Goal: Book appointment/travel/reservation

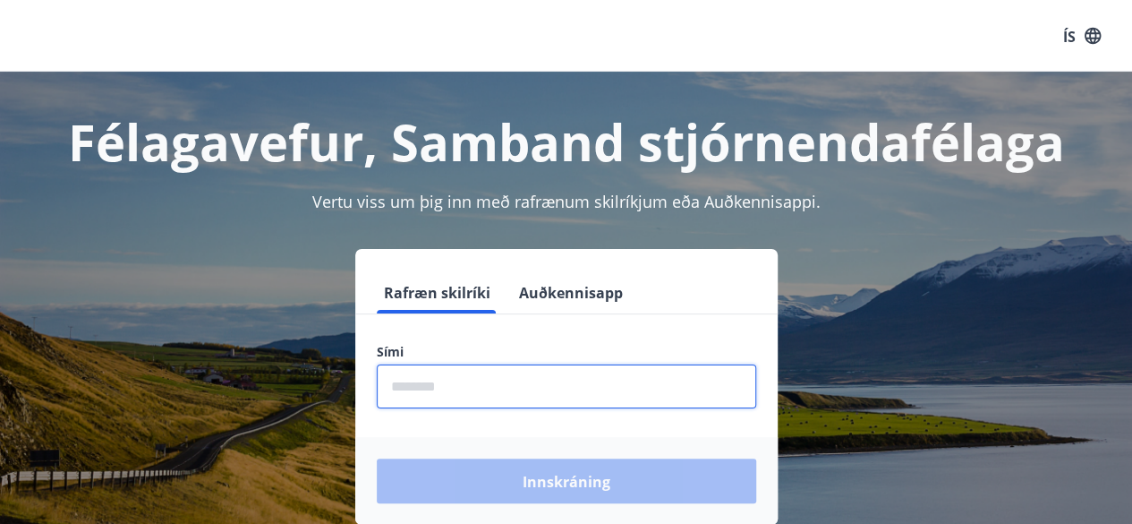
click at [432, 391] on input "phone" at bounding box center [566, 386] width 379 height 44
type input "********"
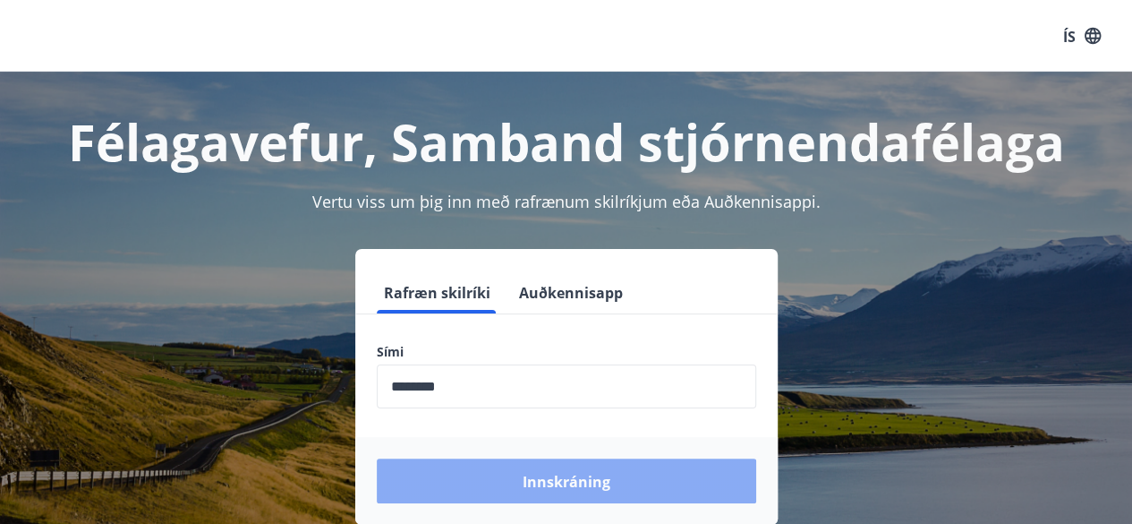
click at [493, 475] on button "Innskráning" at bounding box center [566, 480] width 379 height 45
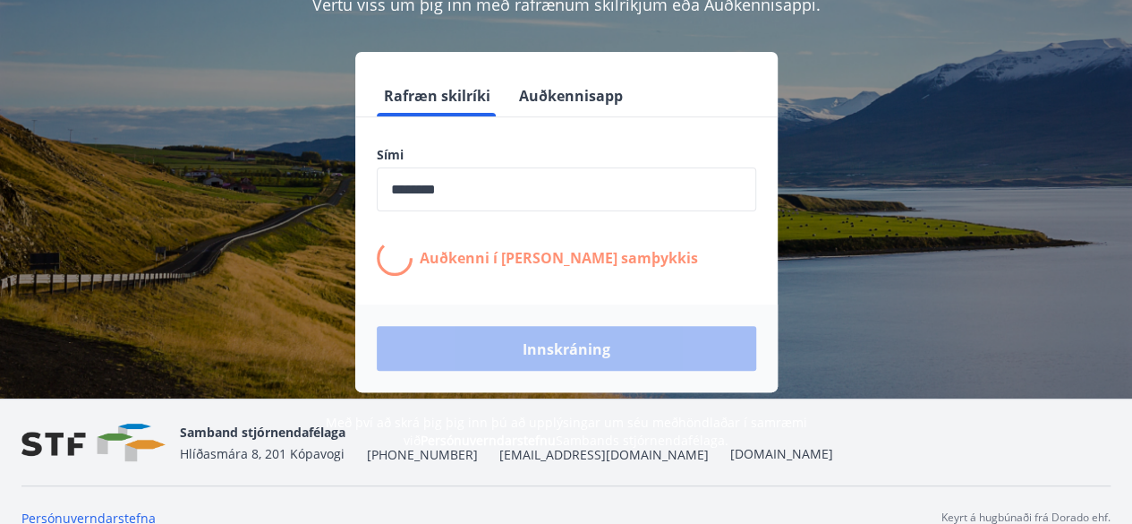
scroll to position [215, 0]
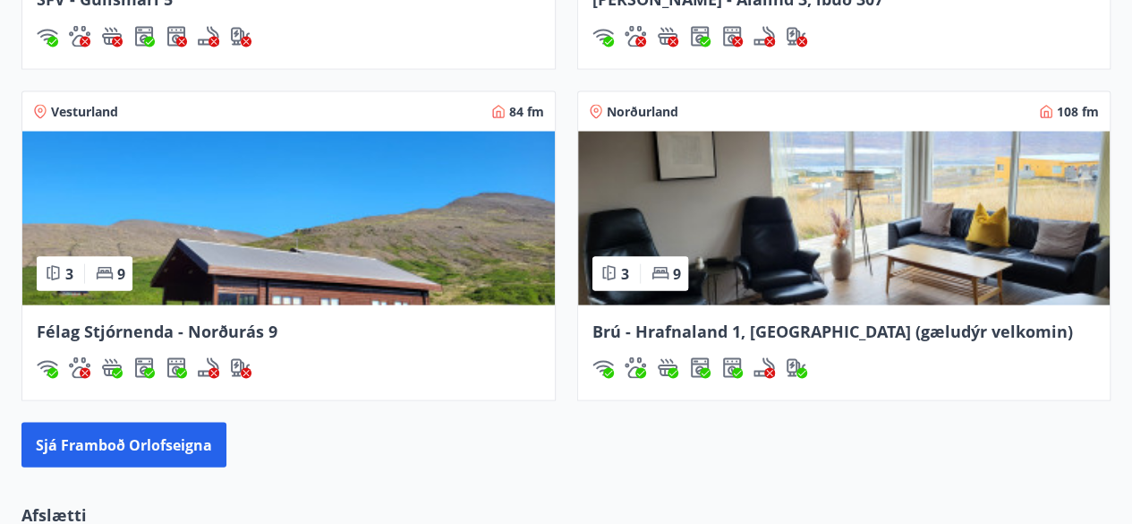
scroll to position [1688, 0]
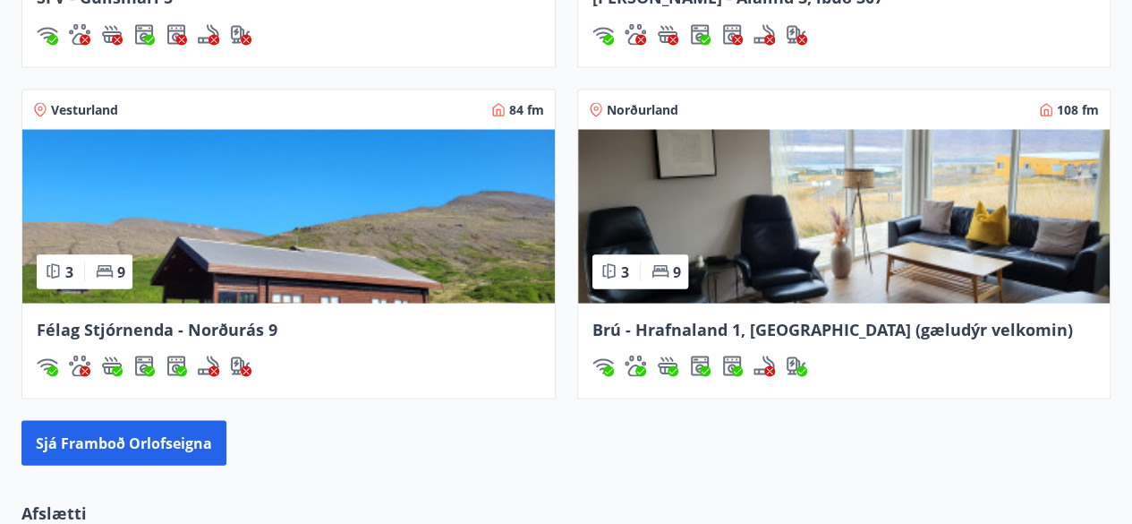
click at [383, 269] on img at bounding box center [288, 216] width 532 height 174
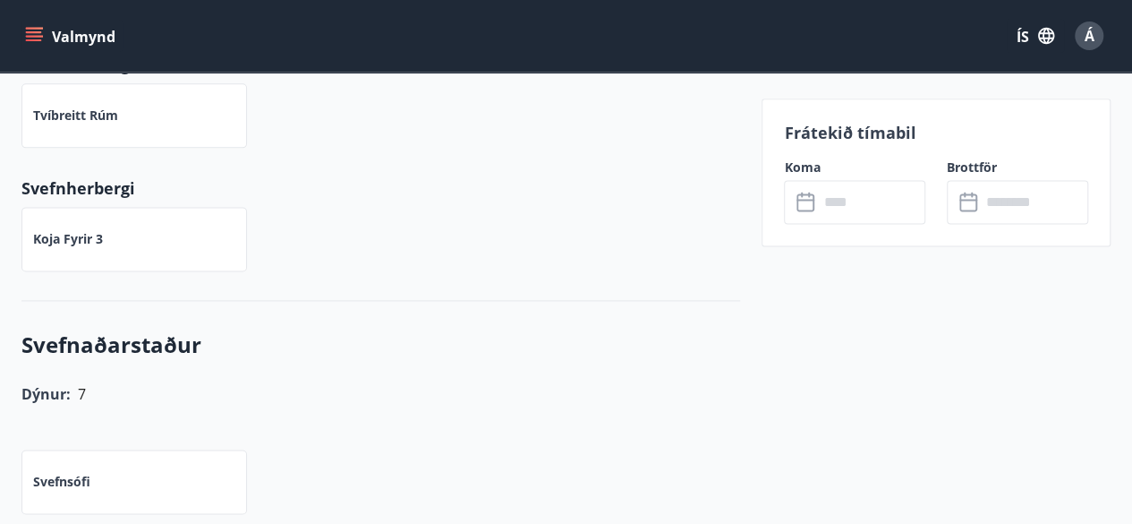
scroll to position [1112, 0]
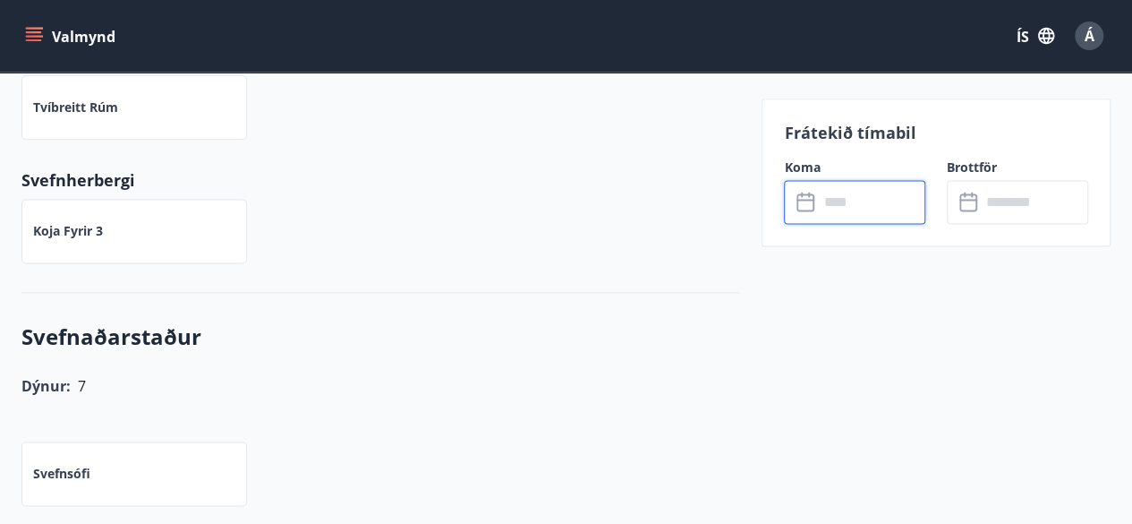
click at [852, 207] on input "text" at bounding box center [871, 202] width 107 height 44
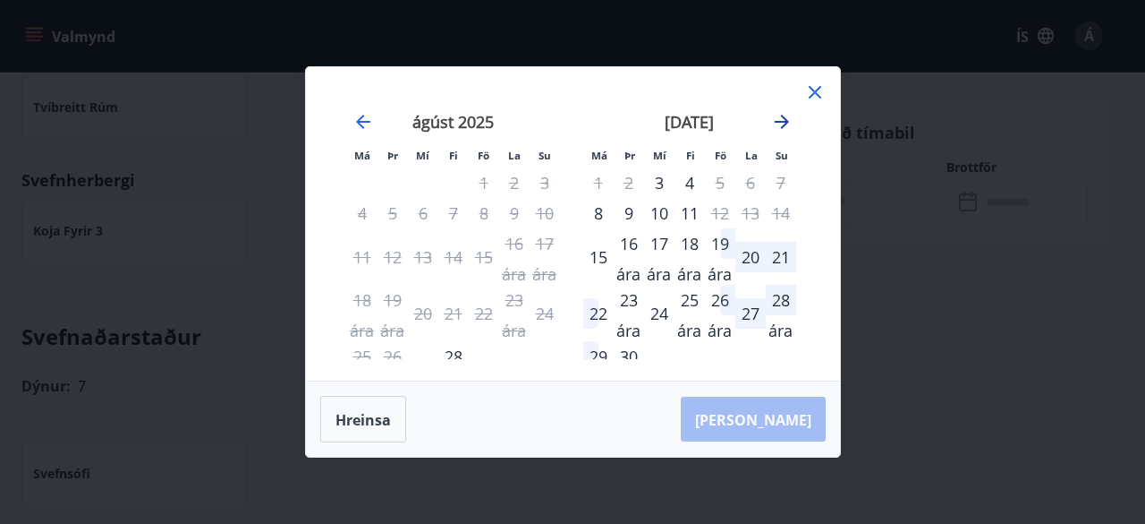
click at [783, 123] on icon "Færðu þig áfram til að skipta yfir í næsta mánuð." at bounding box center [782, 122] width 14 height 14
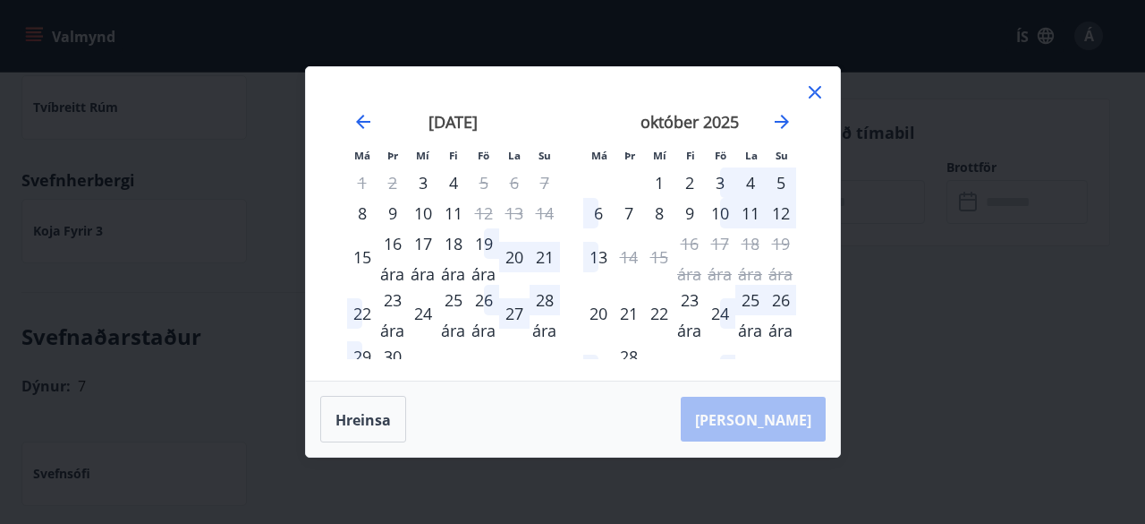
click at [817, 93] on icon at bounding box center [815, 91] width 21 height 21
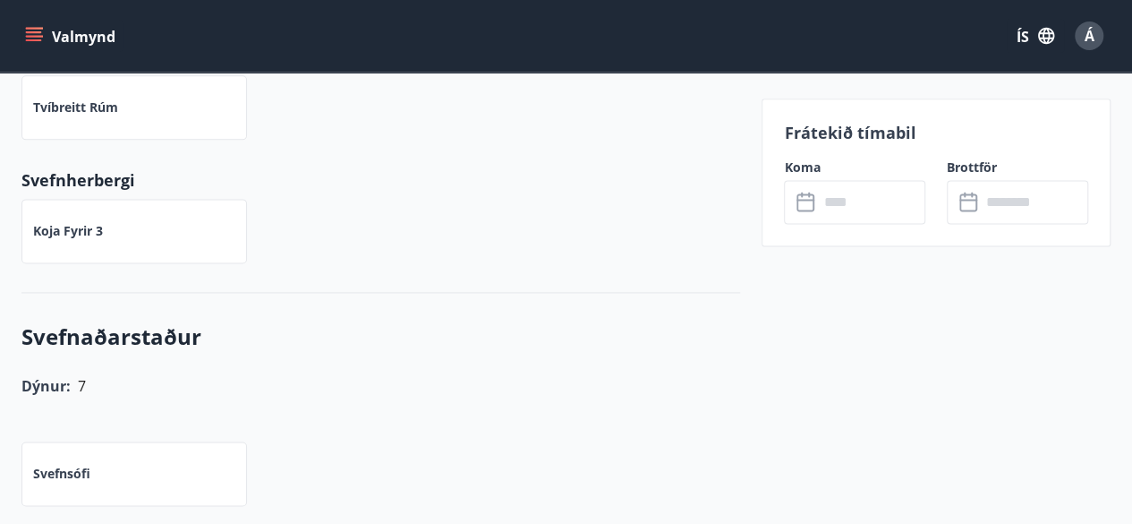
click at [32, 38] on icon "matseðill" at bounding box center [34, 36] width 18 height 18
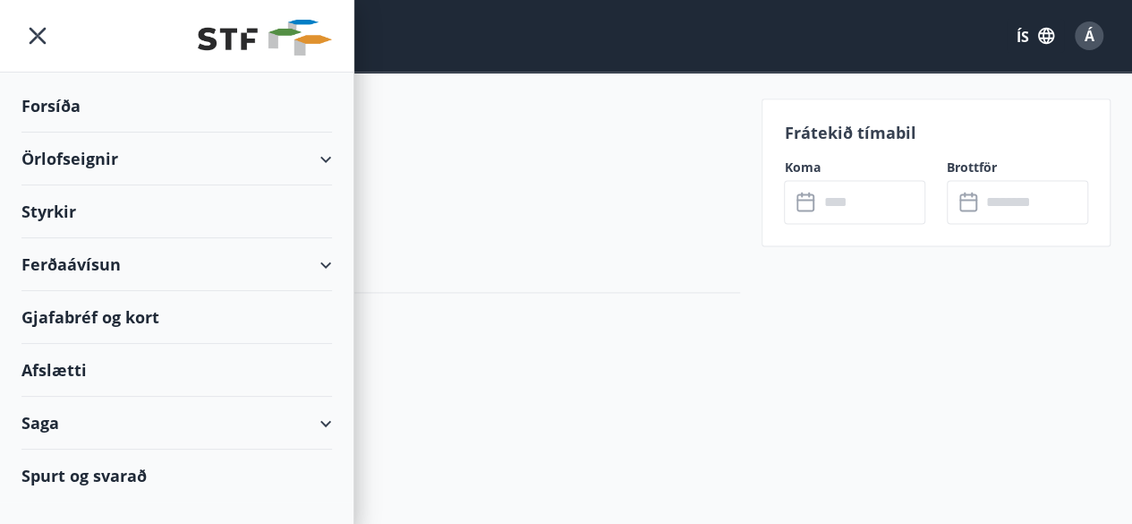
click at [41, 166] on font "Örlofseignir" at bounding box center [69, 158] width 97 height 21
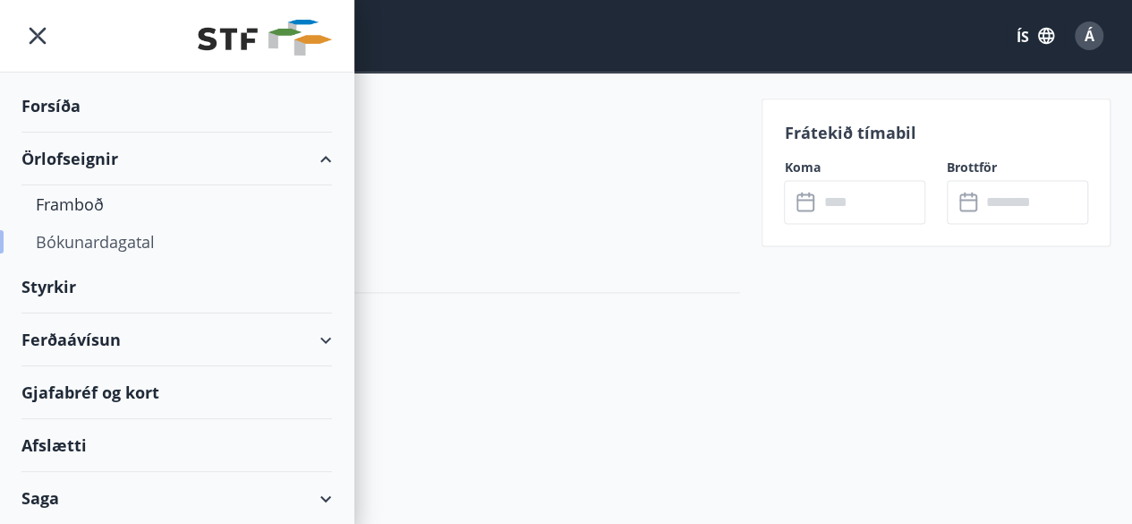
click at [55, 234] on font "Bókunardagatal" at bounding box center [95, 241] width 119 height 21
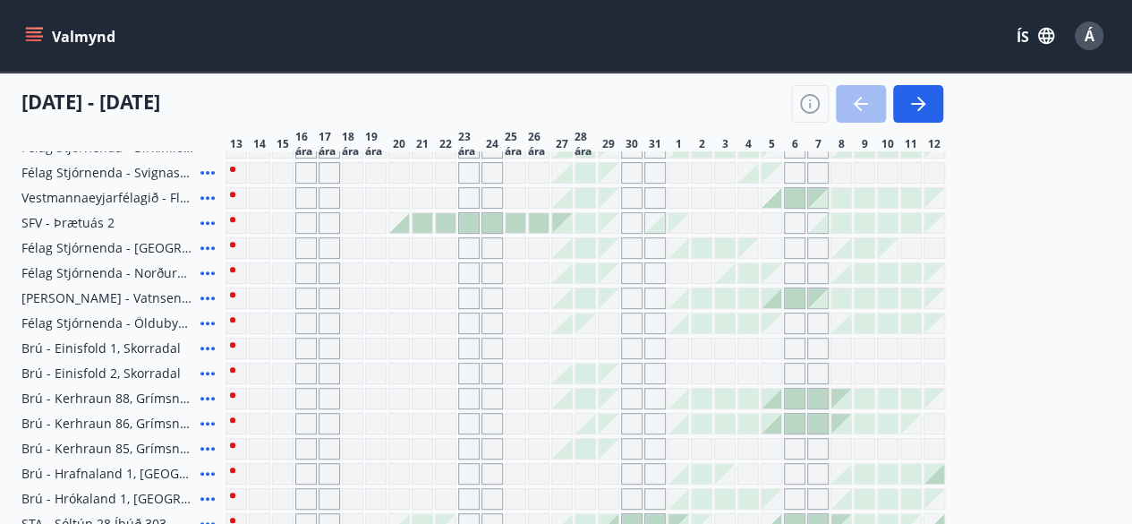
scroll to position [770, 0]
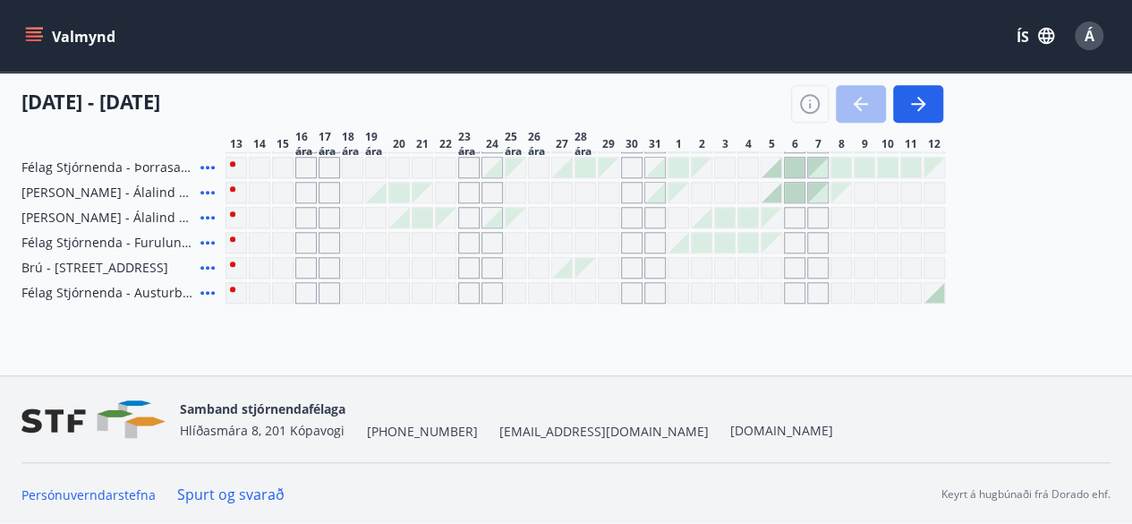
click at [921, 107] on icon "button" at bounding box center [921, 104] width 8 height 14
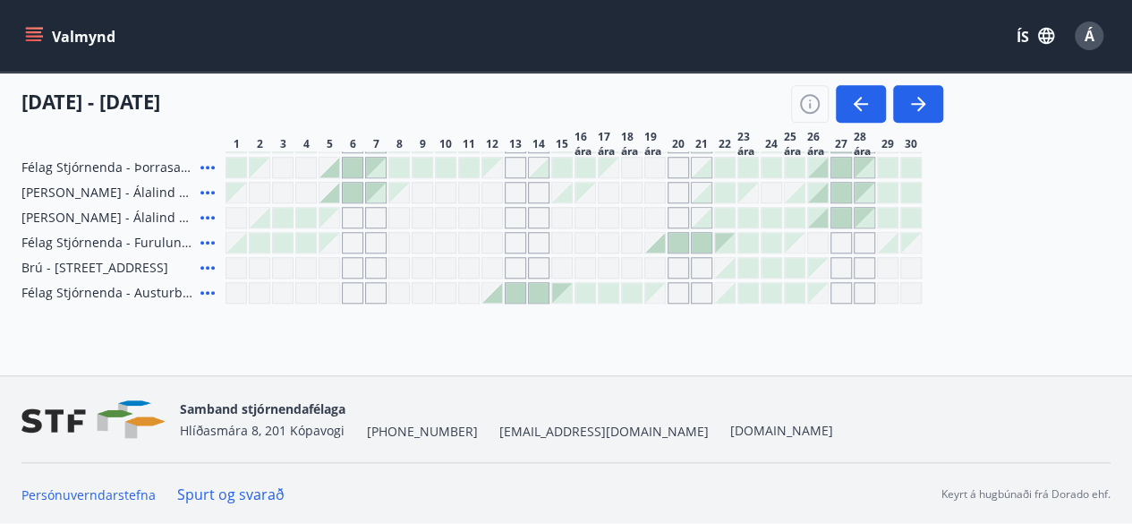
click at [39, 27] on icon "matseðill" at bounding box center [34, 36] width 18 height 18
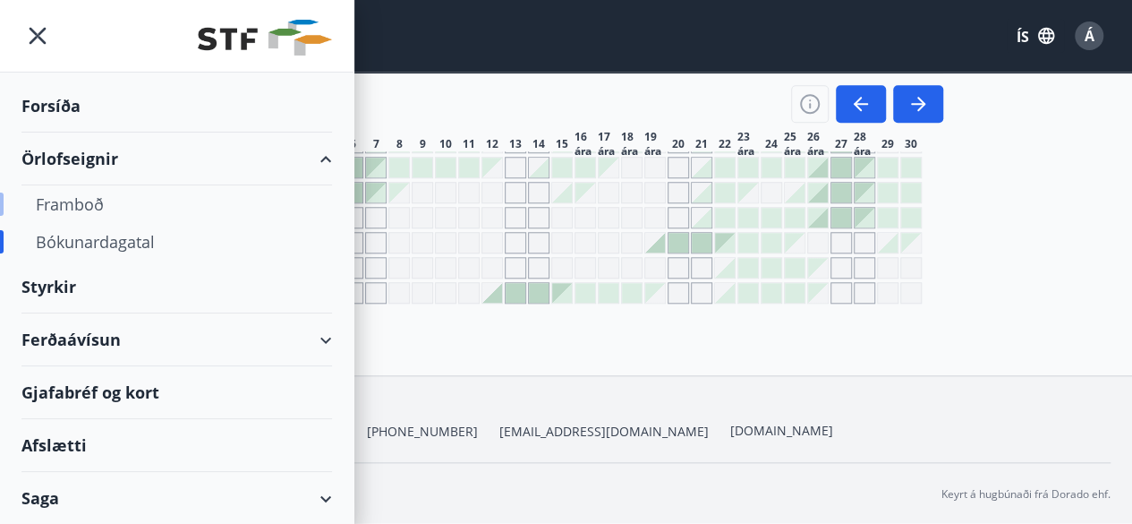
click at [71, 203] on font "Framboð" at bounding box center [70, 203] width 68 height 21
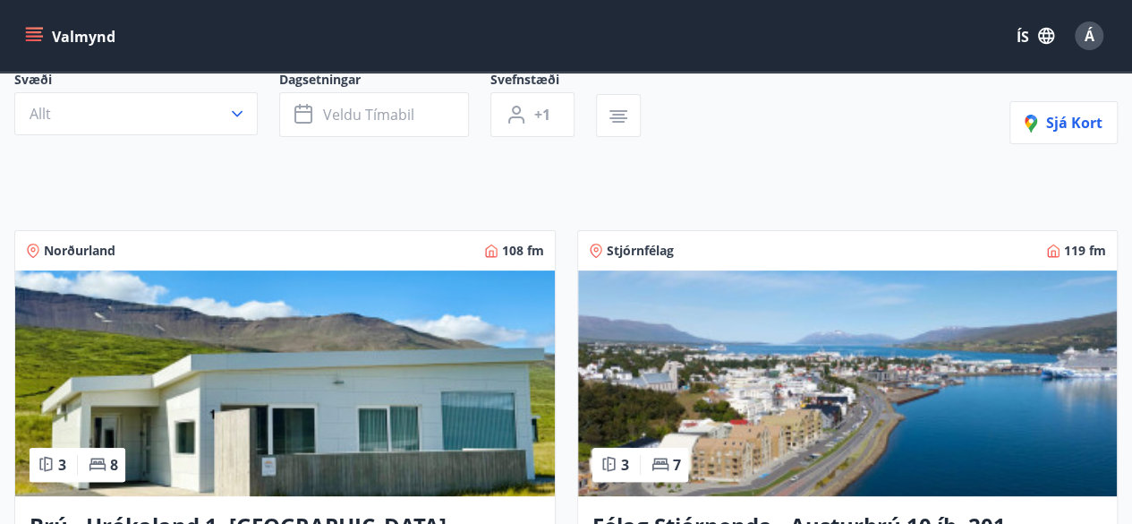
scroll to position [98, 0]
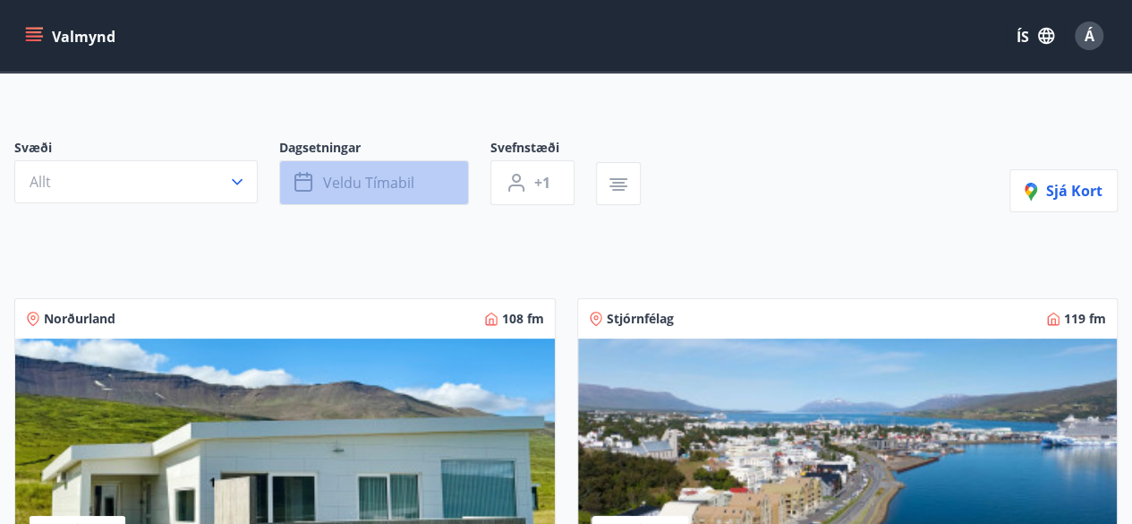
click at [344, 176] on font "Veldu tímabil" at bounding box center [368, 183] width 91 height 20
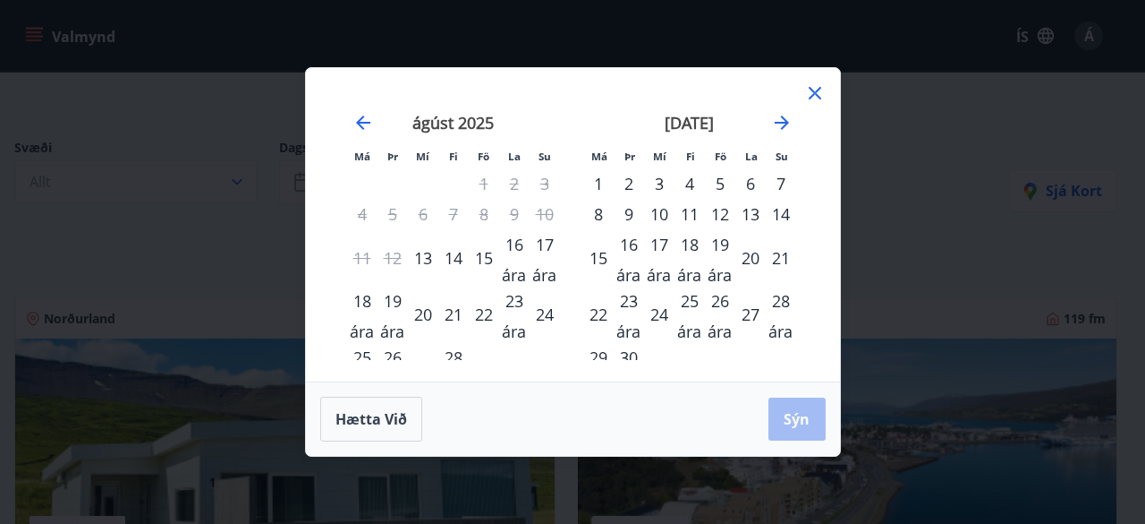
click at [419, 321] on font "20" at bounding box center [423, 313] width 18 height 21
click at [551, 319] on font "24" at bounding box center [545, 313] width 18 height 21
click at [788, 413] on font "Sýn" at bounding box center [797, 419] width 26 height 20
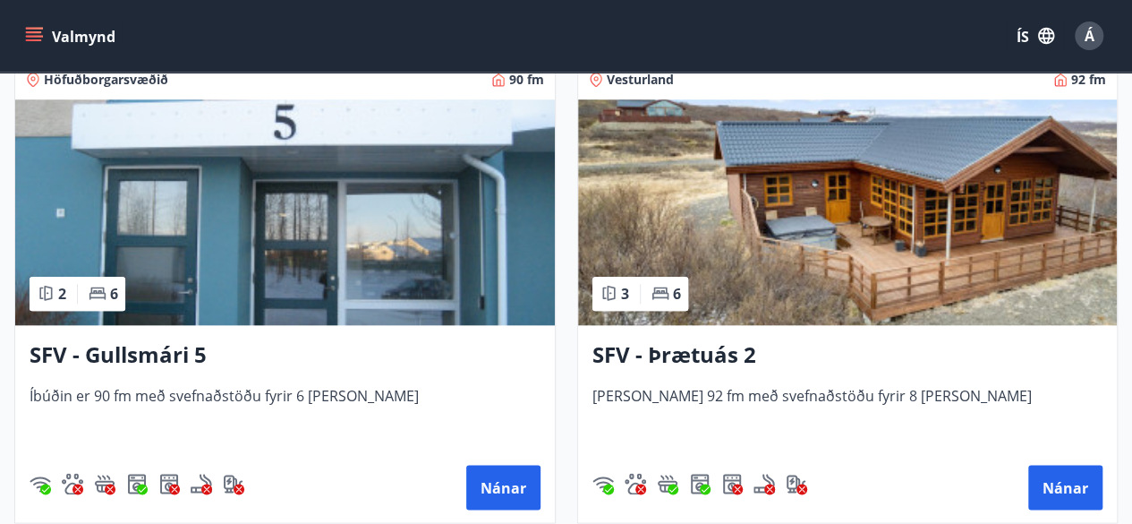
scroll to position [772, 0]
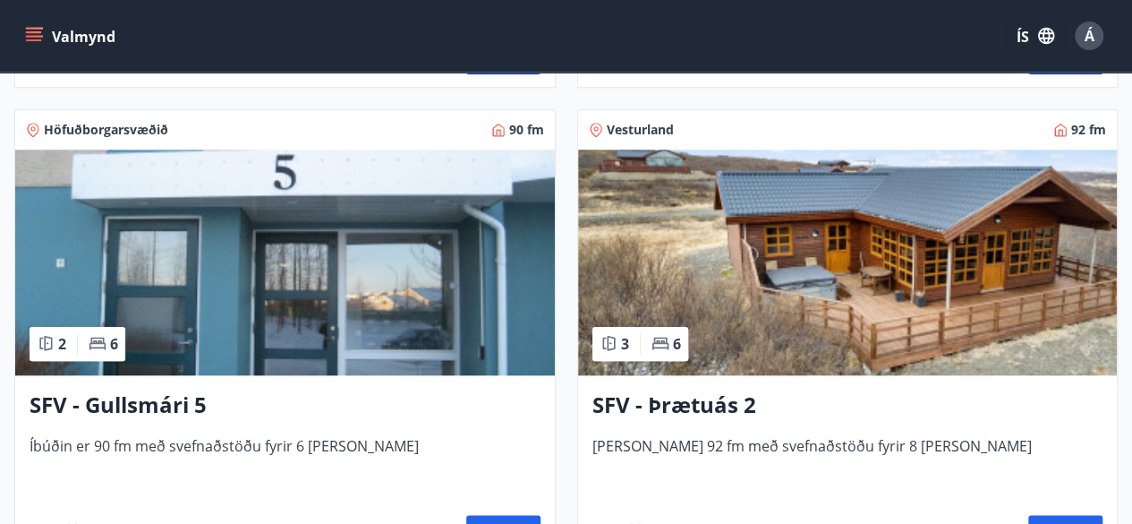
click at [800, 343] on img at bounding box center [848, 262] width 540 height 226
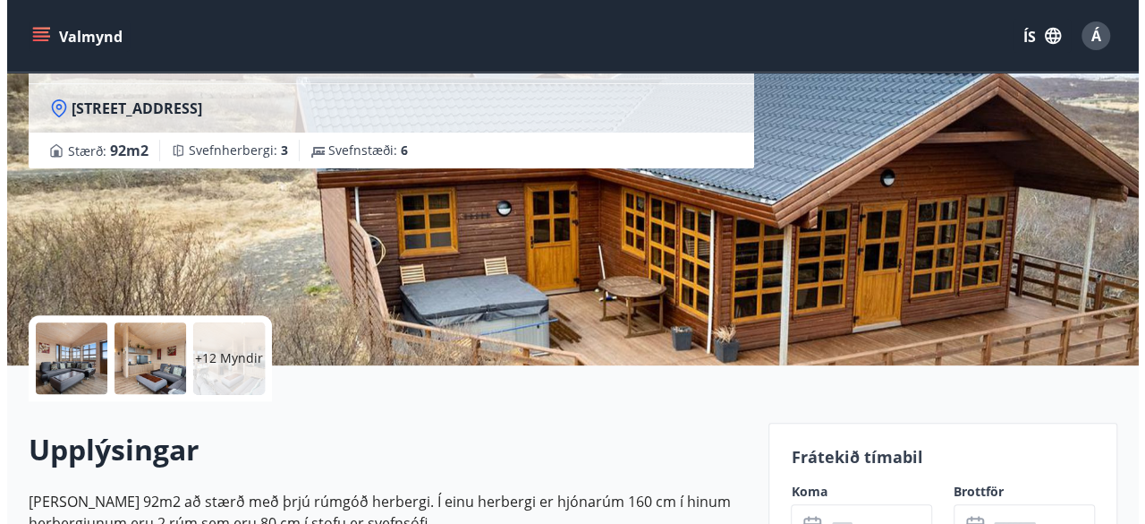
scroll to position [342, 0]
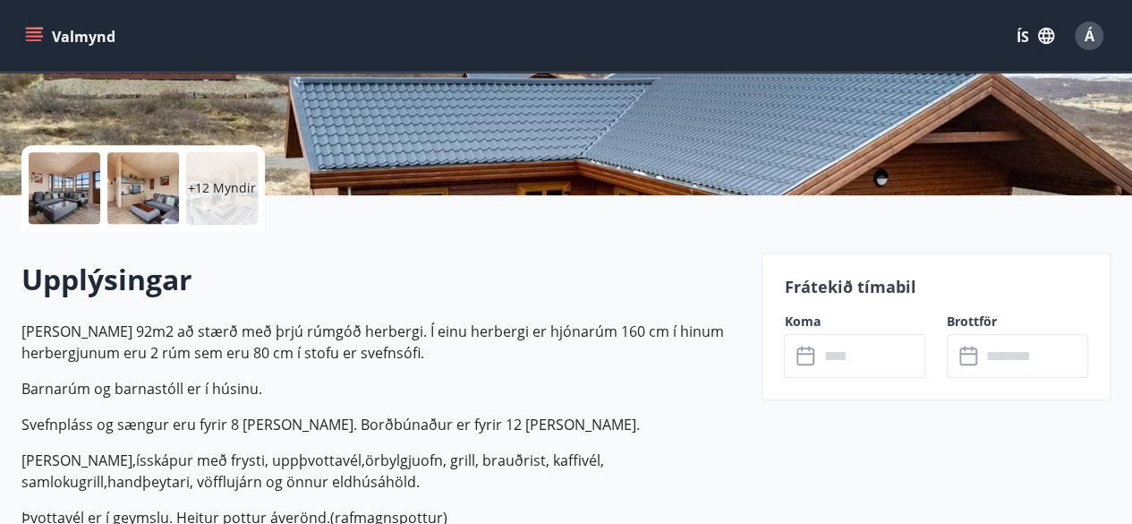
click at [68, 198] on div at bounding box center [65, 188] width 72 height 72
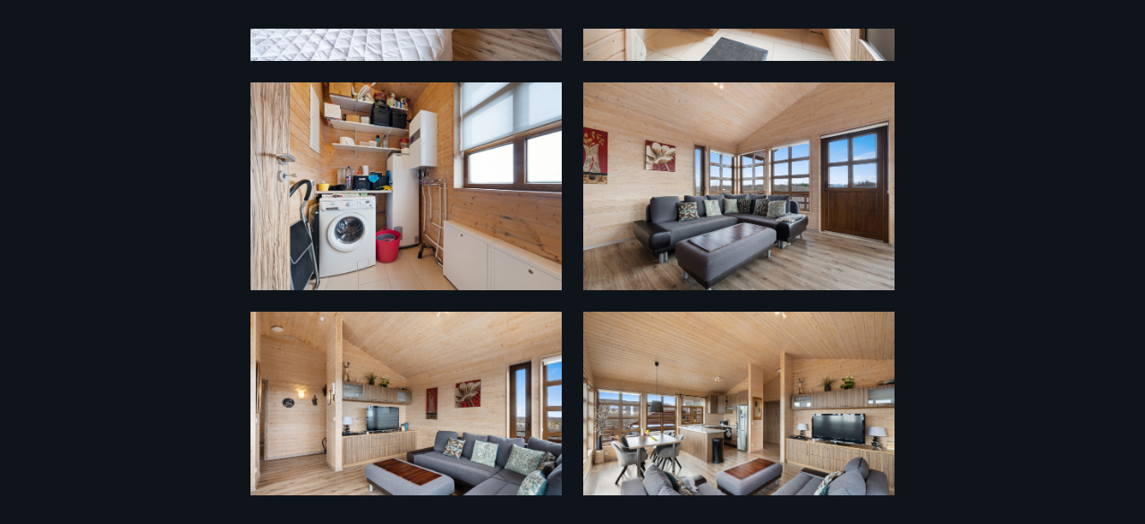
scroll to position [280, 0]
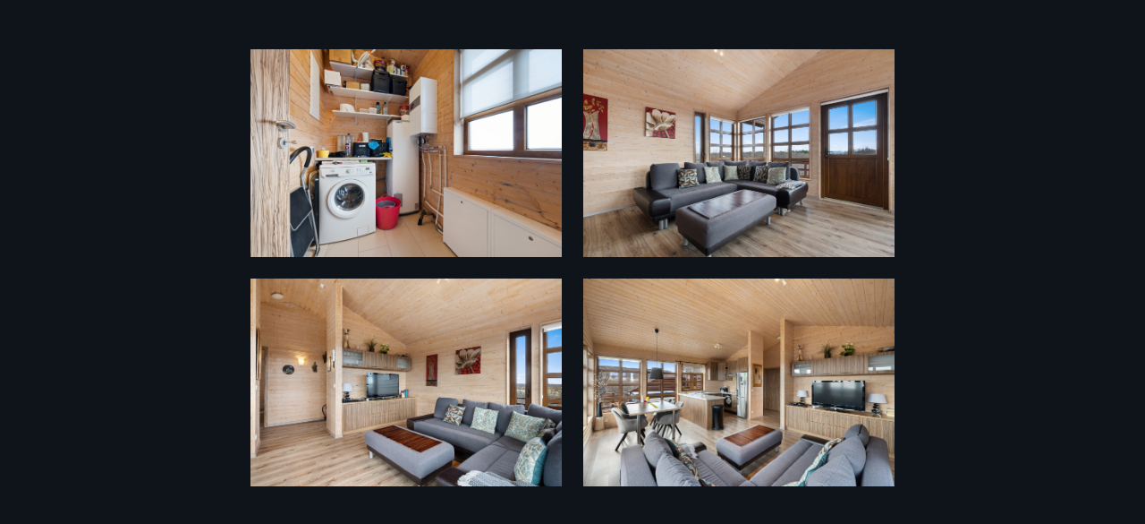
click at [1073, 281] on div "18 Myndir" at bounding box center [572, 262] width 1145 height 466
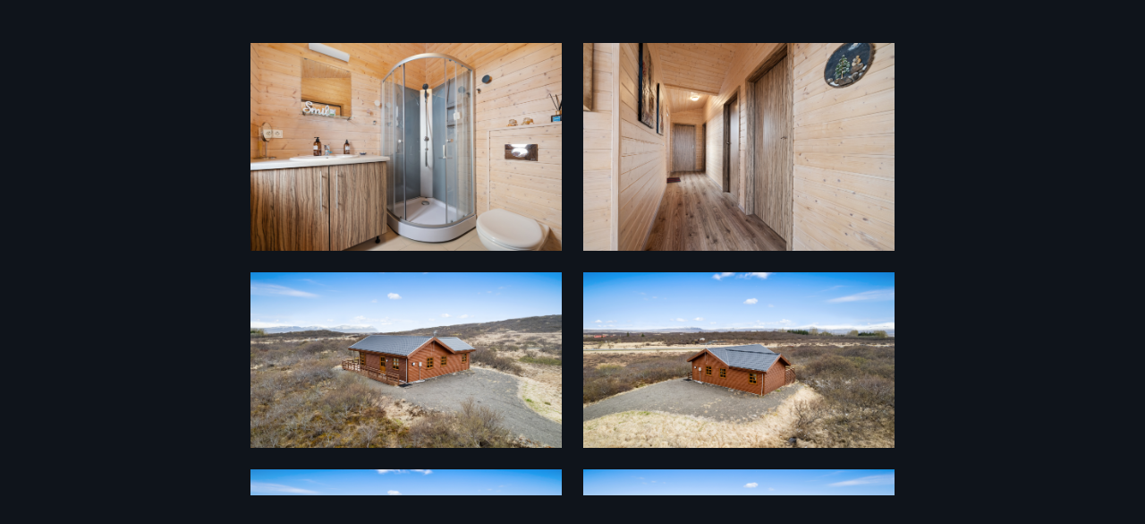
scroll to position [1586, 0]
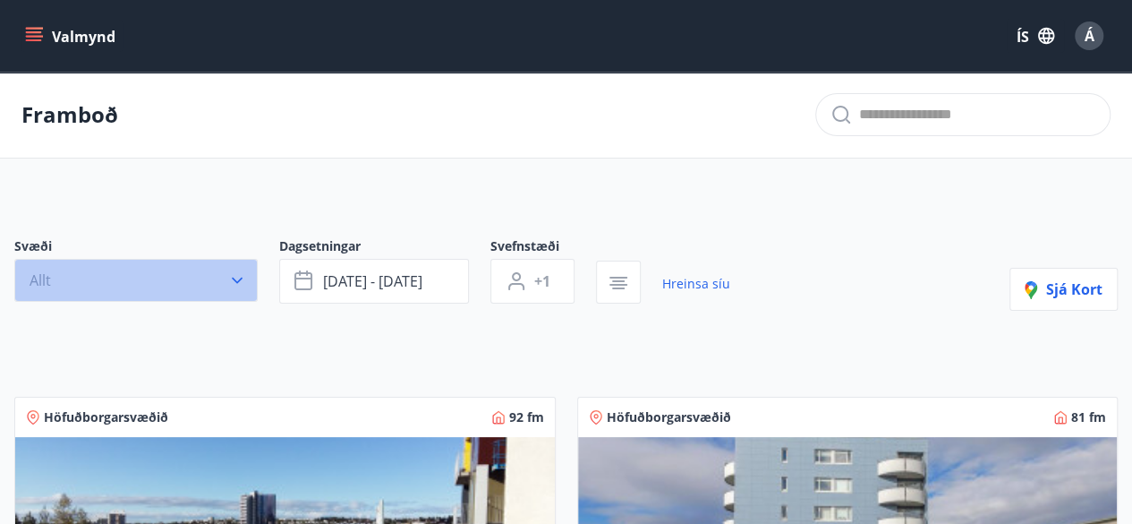
click at [234, 275] on icon "button" at bounding box center [237, 280] width 18 height 18
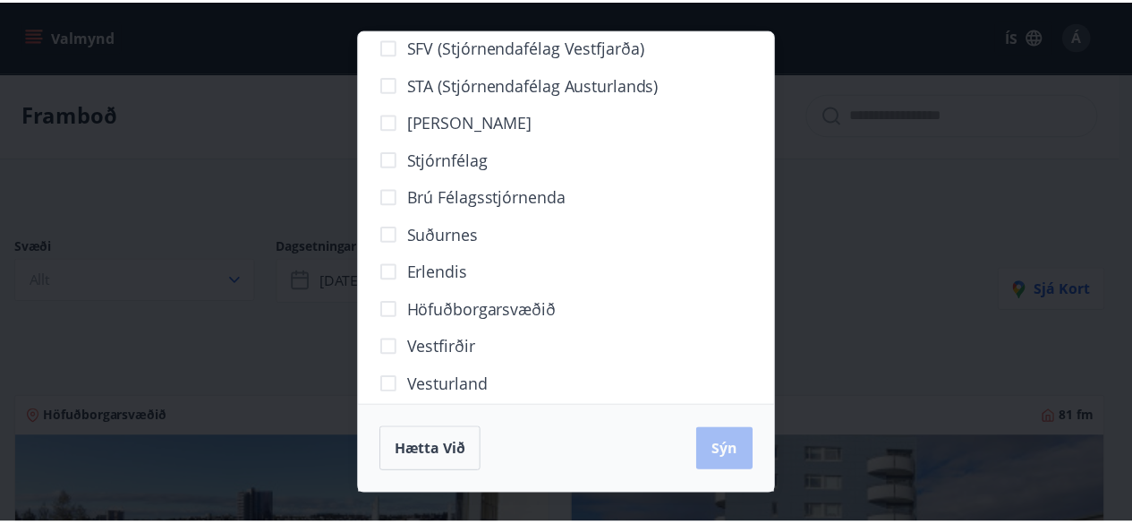
scroll to position [113, 0]
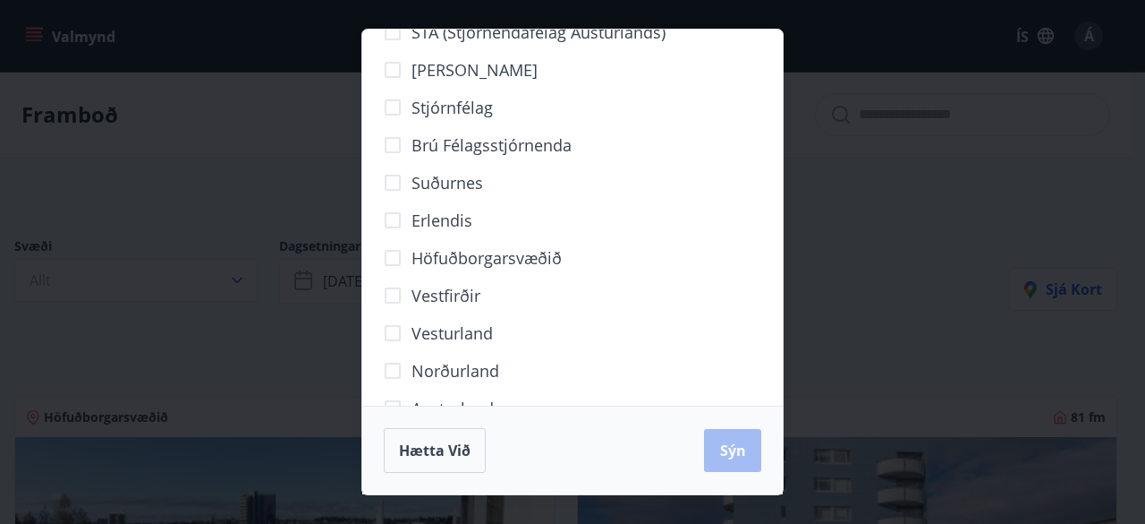
click at [427, 332] on font "Vesturland" at bounding box center [452, 332] width 81 height 21
click at [728, 448] on font "Sýn" at bounding box center [733, 450] width 26 height 20
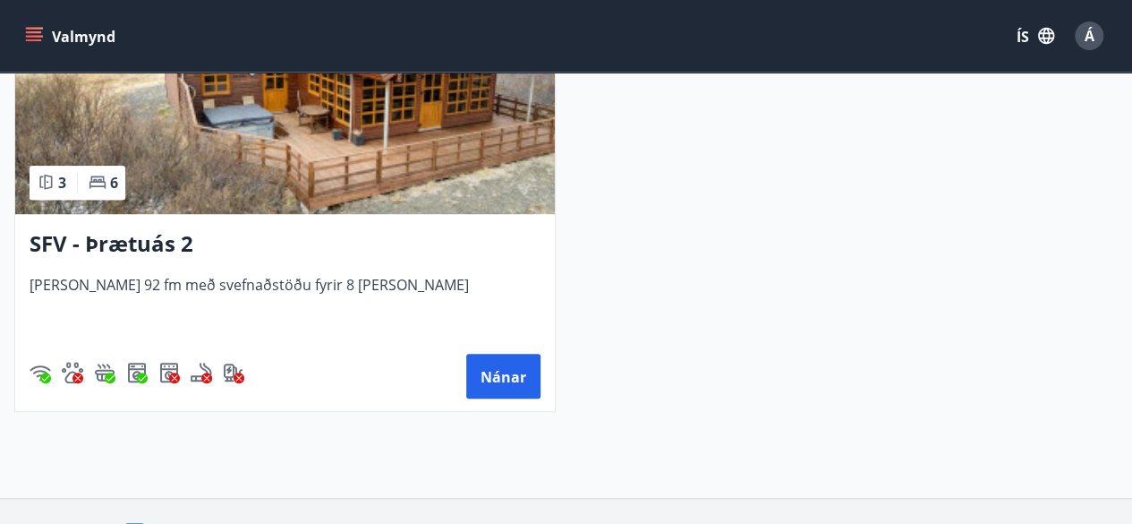
scroll to position [522, 0]
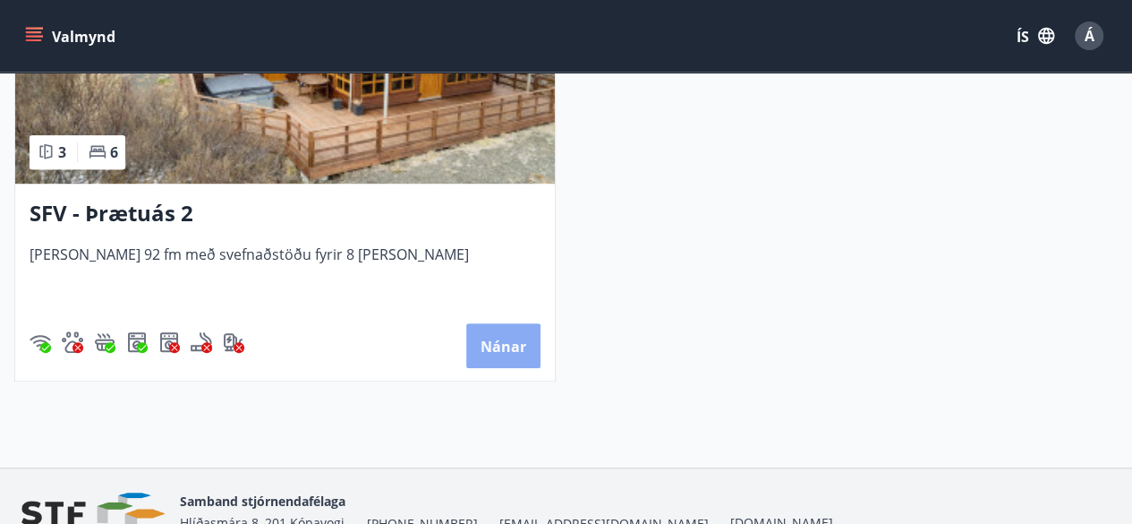
click at [496, 356] on font "Nánar" at bounding box center [504, 346] width 46 height 20
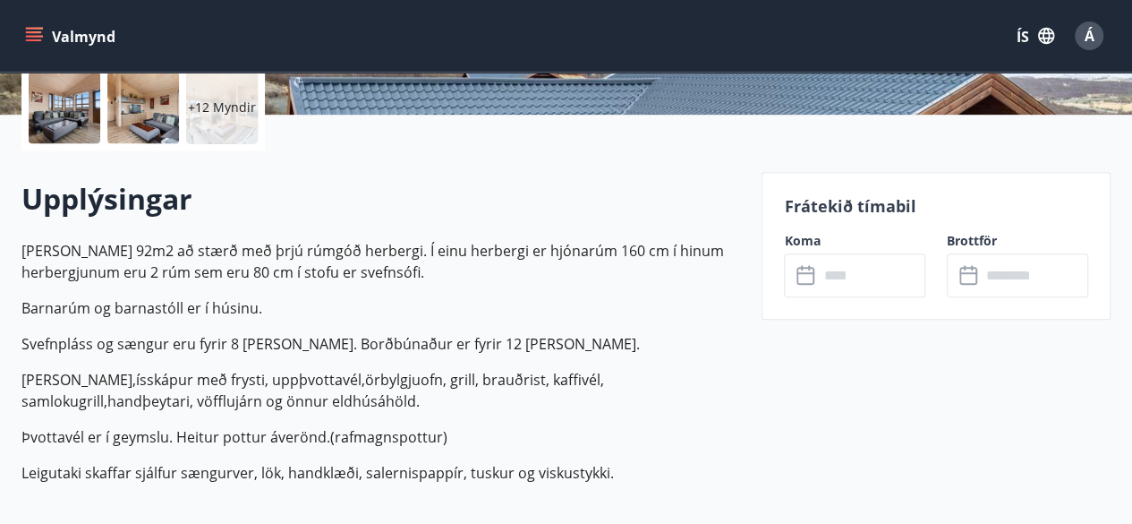
scroll to position [426, 0]
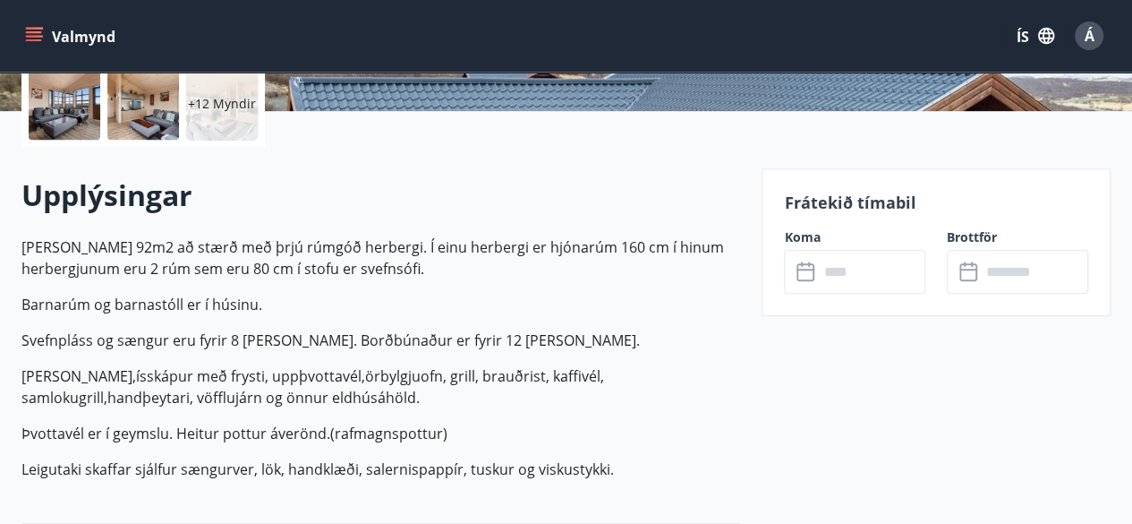
click at [856, 273] on input "text" at bounding box center [871, 272] width 107 height 44
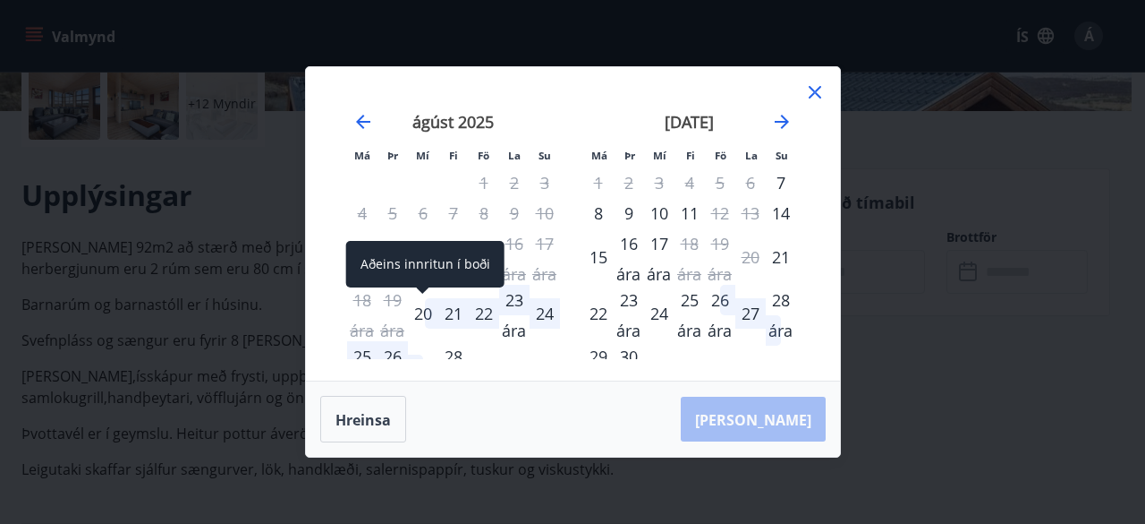
click at [422, 319] on font "20" at bounding box center [423, 312] width 18 height 21
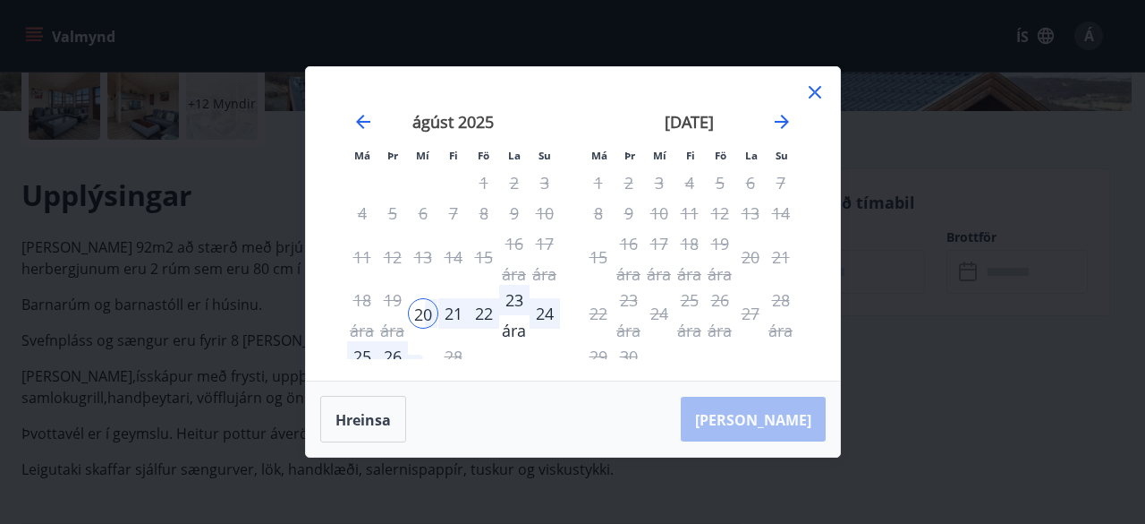
click at [543, 316] on font "24" at bounding box center [545, 312] width 18 height 21
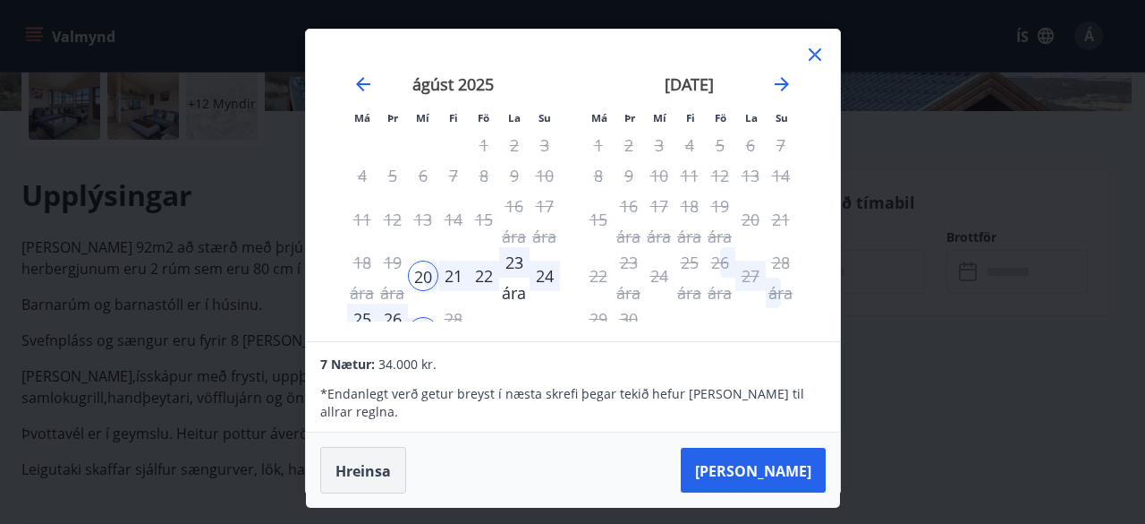
click at [357, 461] on font "Hreinsa" at bounding box center [363, 471] width 55 height 20
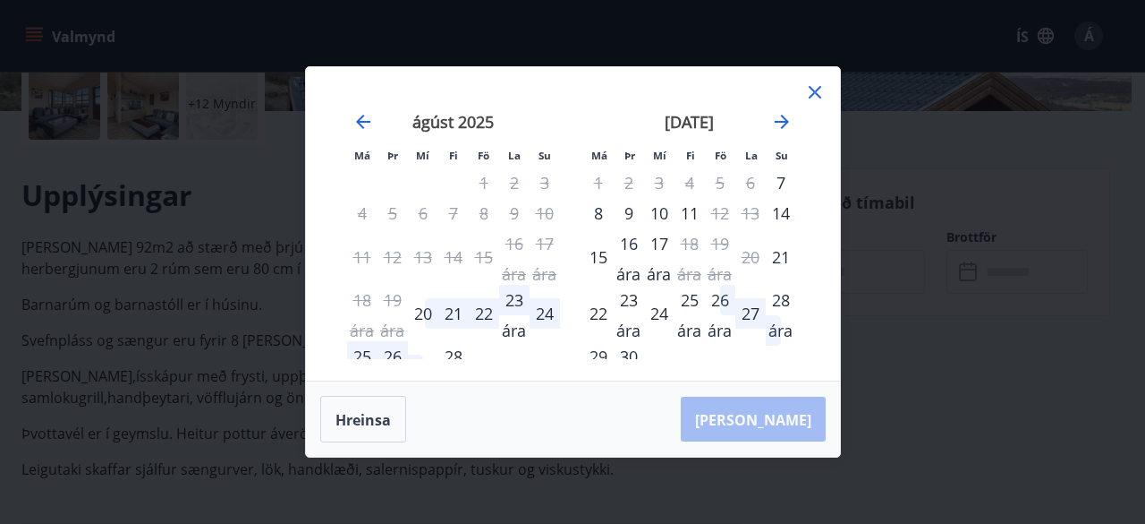
click at [453, 320] on font "21" at bounding box center [454, 312] width 18 height 21
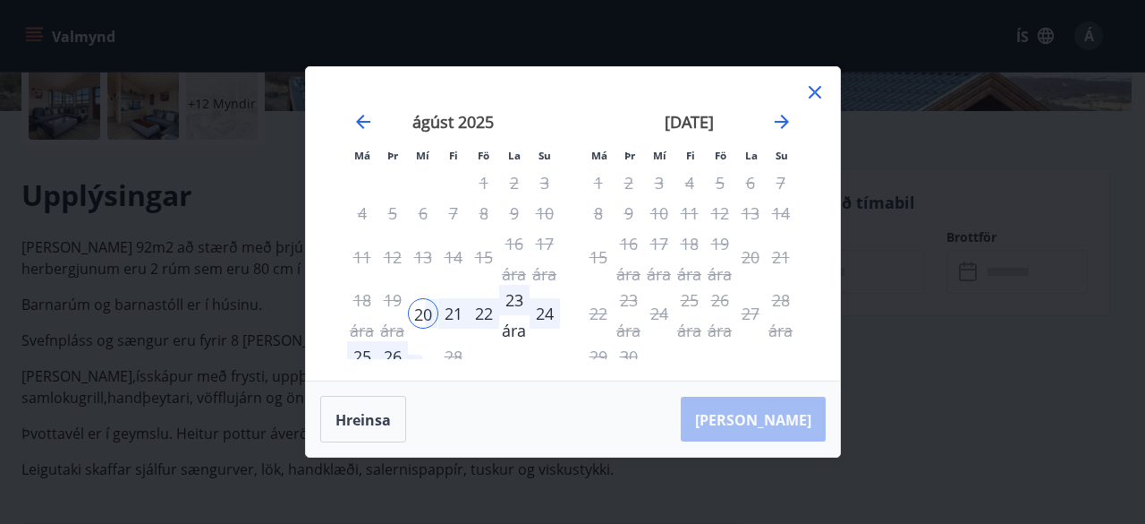
click at [545, 315] on font "24" at bounding box center [545, 312] width 18 height 21
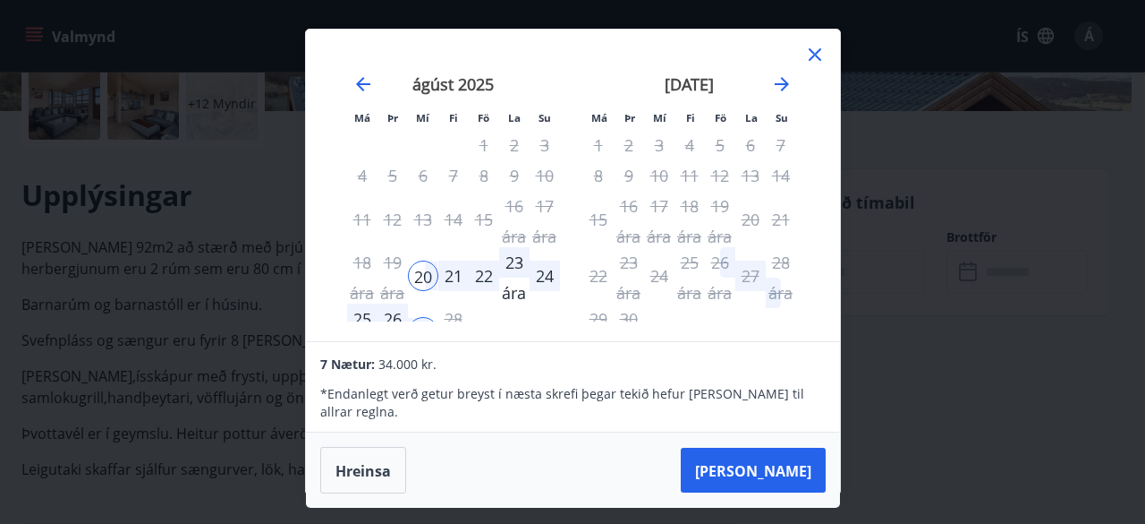
click at [819, 60] on icon at bounding box center [815, 54] width 13 height 13
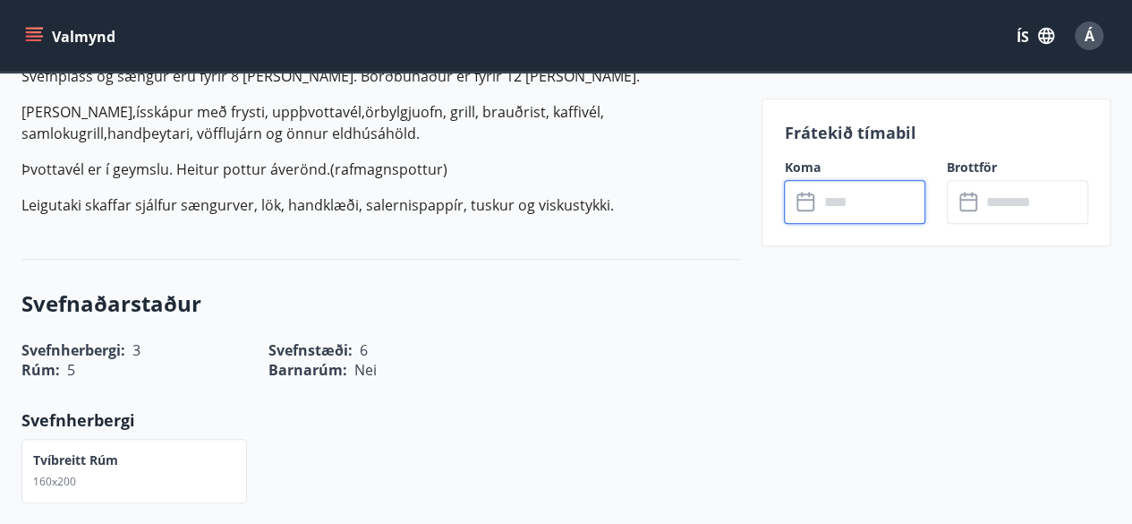
scroll to position [701, 0]
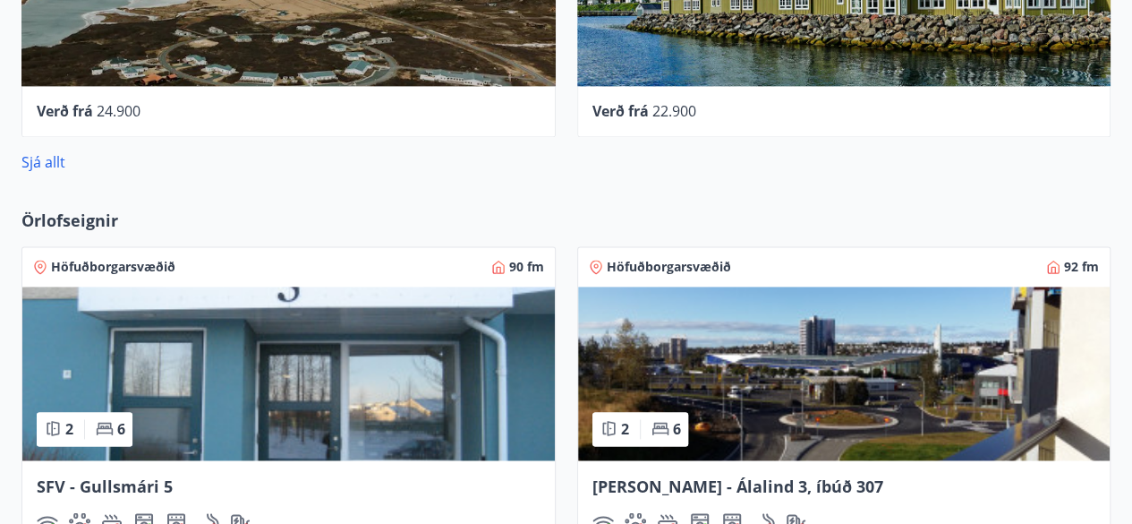
scroll to position [1214, 0]
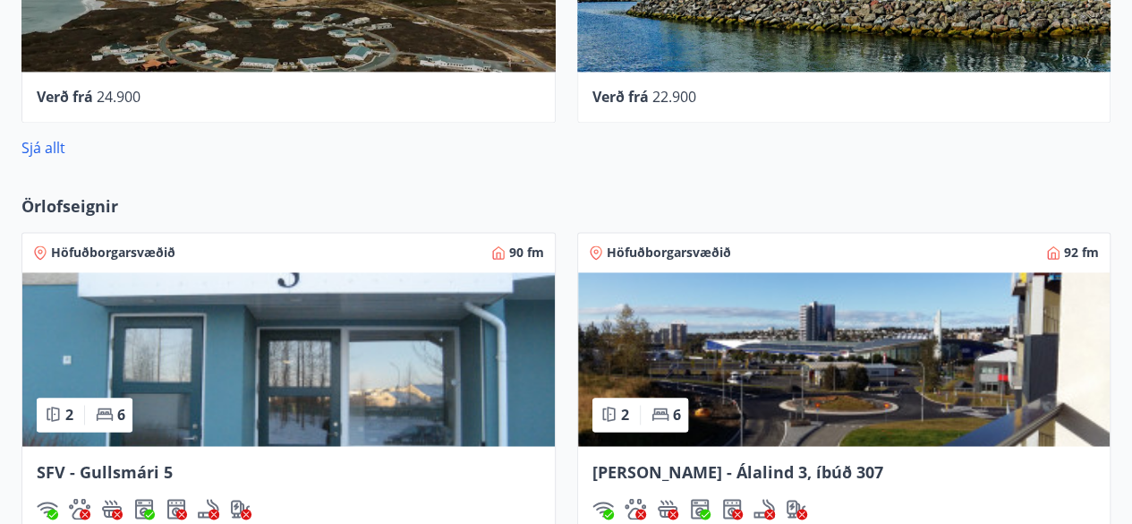
click at [575, 314] on div "Höfuðborgarsvæðið 92 fm 2 6 Berg - Álalind 3, íbúð 307" at bounding box center [834, 375] width 556 height 331
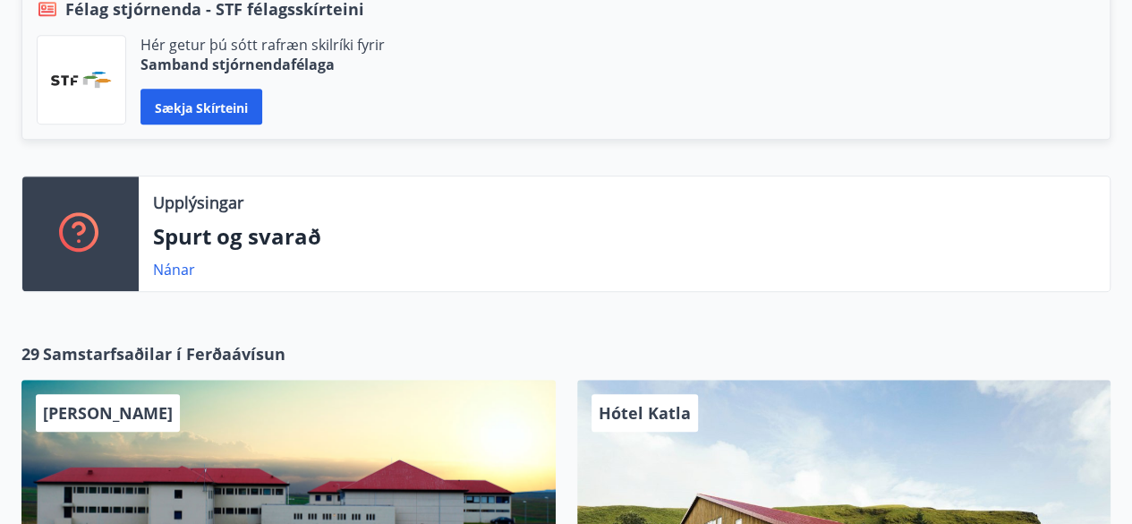
scroll to position [0, 0]
